Goal: Task Accomplishment & Management: Complete application form

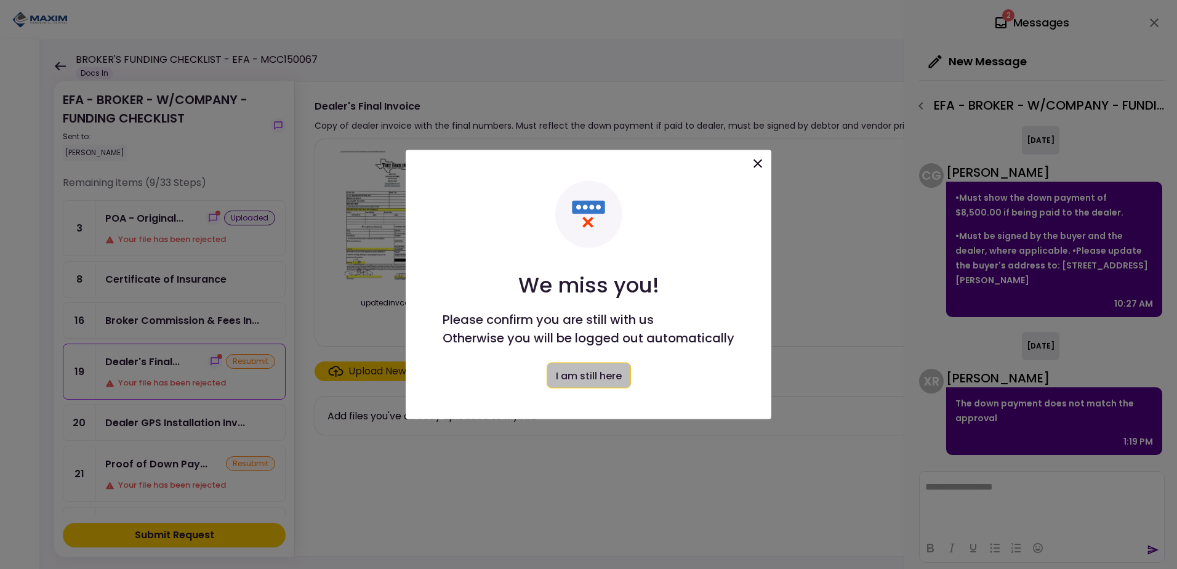
scroll to position [164, 0]
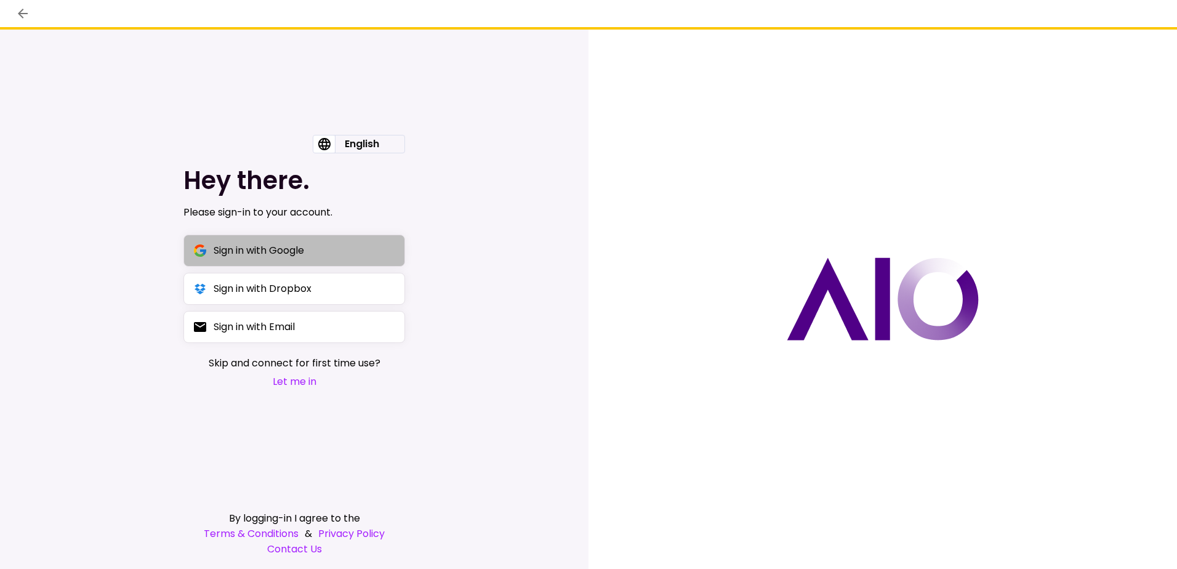
click at [271, 248] on div "Sign in with Google" at bounding box center [259, 250] width 91 height 15
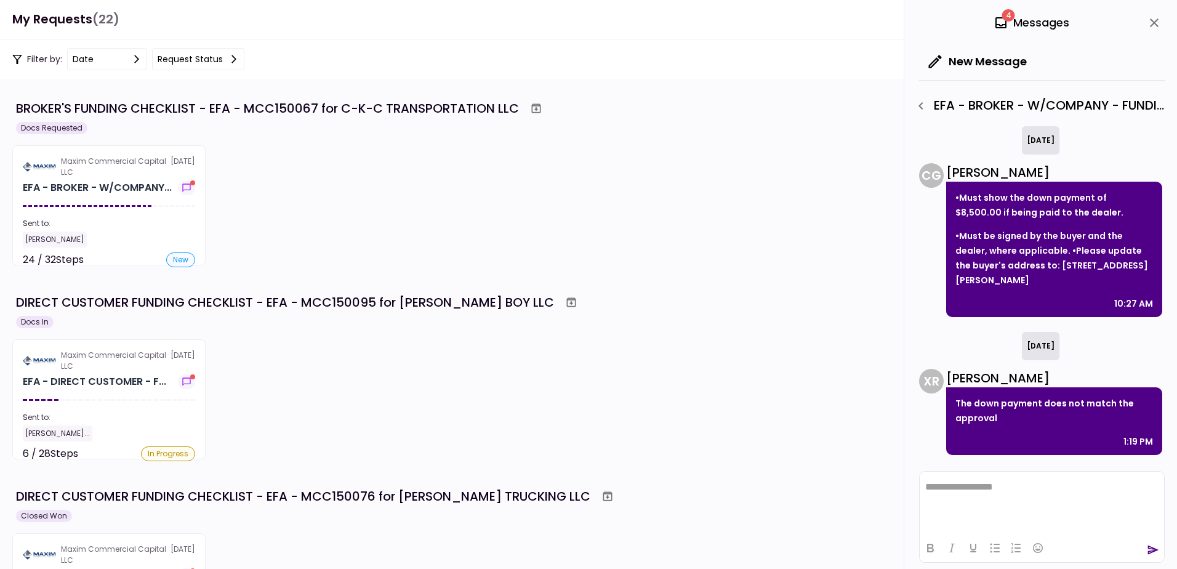
scroll to position [327, 0]
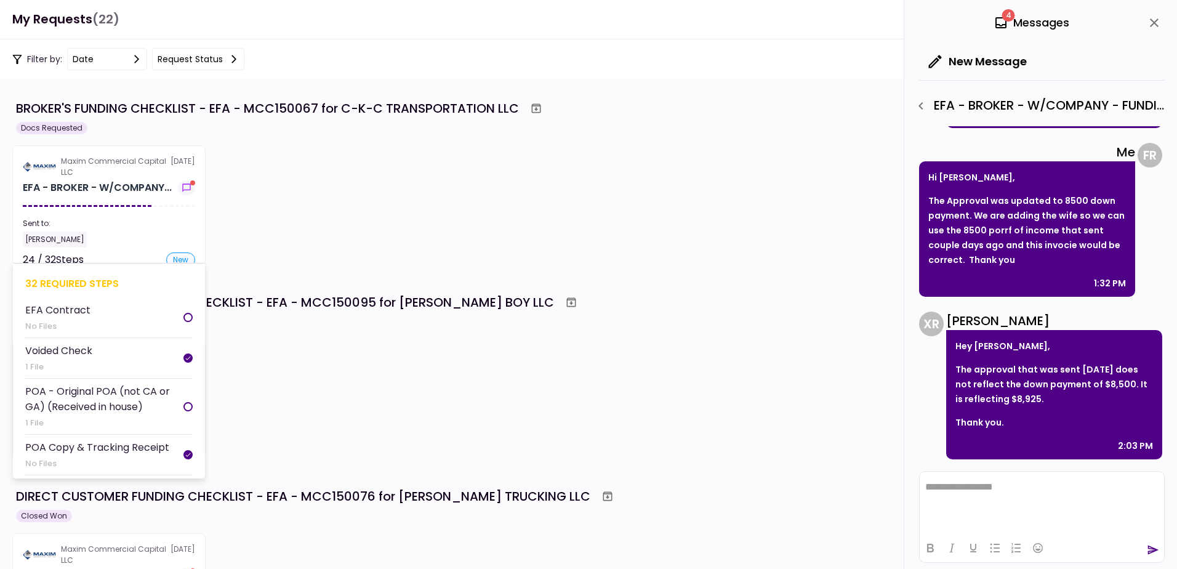
click at [108, 227] on div "Sent to:" at bounding box center [109, 223] width 172 height 11
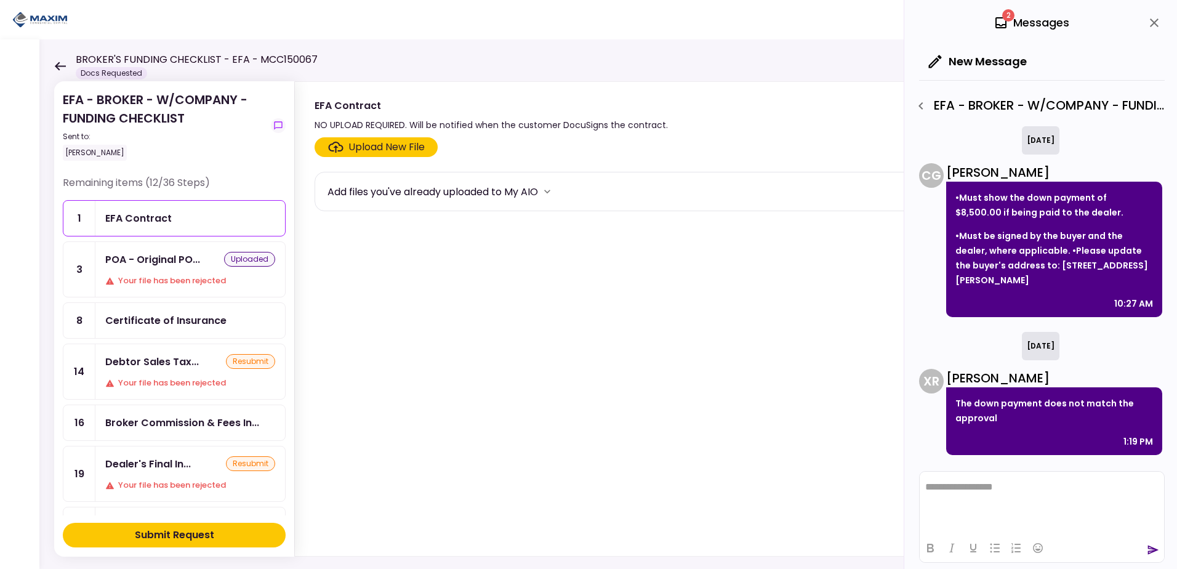
scroll to position [327, 0]
